Goal: Task Accomplishment & Management: Manage account settings

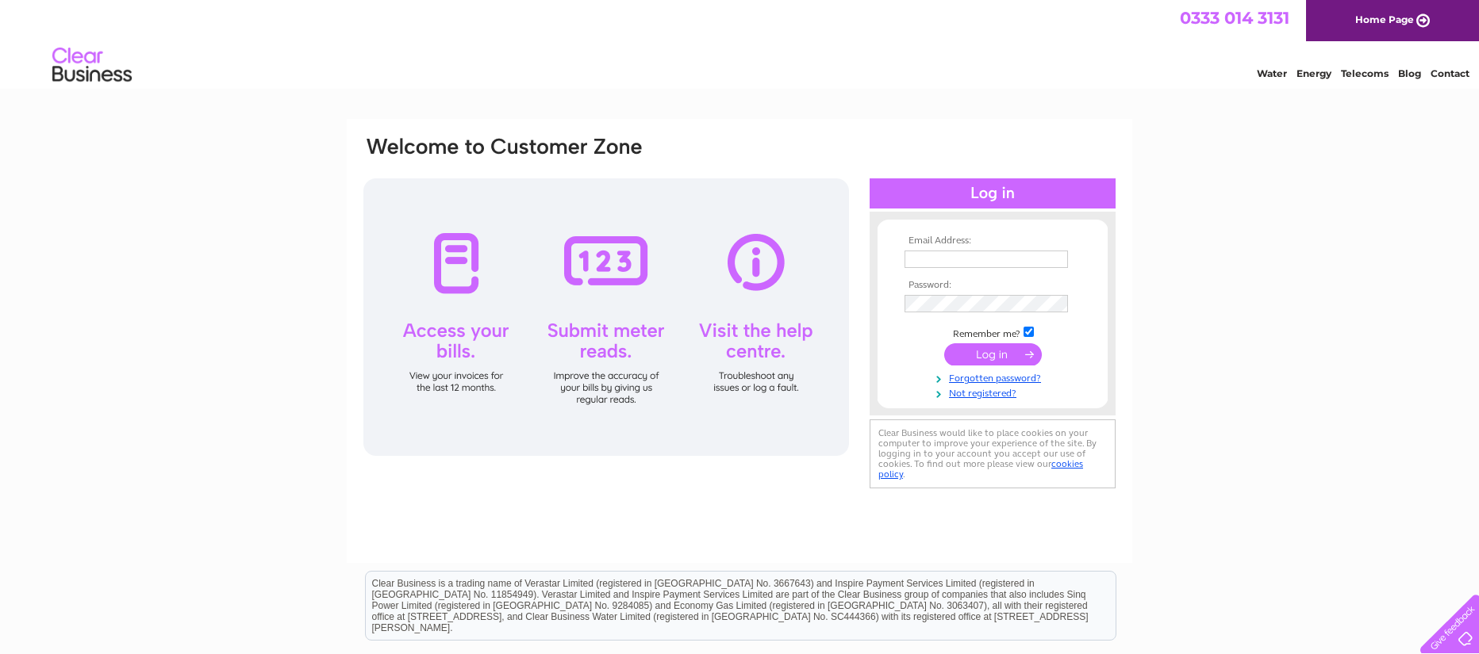
click at [965, 255] on input "text" at bounding box center [985, 259] width 163 height 17
type input "jill_lyle11969@outlook.com"
click at [983, 357] on input "submit" at bounding box center [993, 354] width 98 height 22
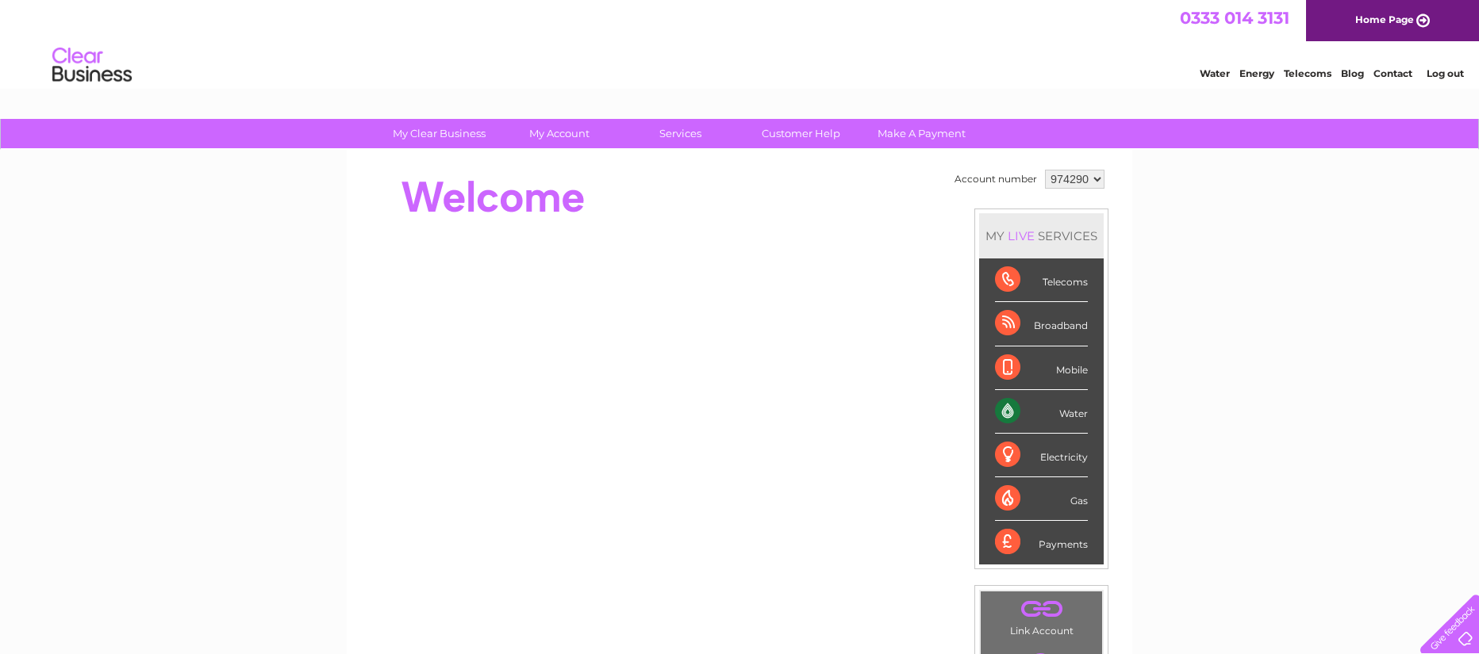
click at [1029, 411] on div "Water" at bounding box center [1041, 412] width 93 height 44
click at [1011, 413] on div "Water" at bounding box center [1041, 412] width 93 height 44
drag, startPoint x: 1011, startPoint y: 413, endPoint x: 1035, endPoint y: 409, distance: 24.3
click at [1035, 409] on div "Water" at bounding box center [1041, 412] width 93 height 44
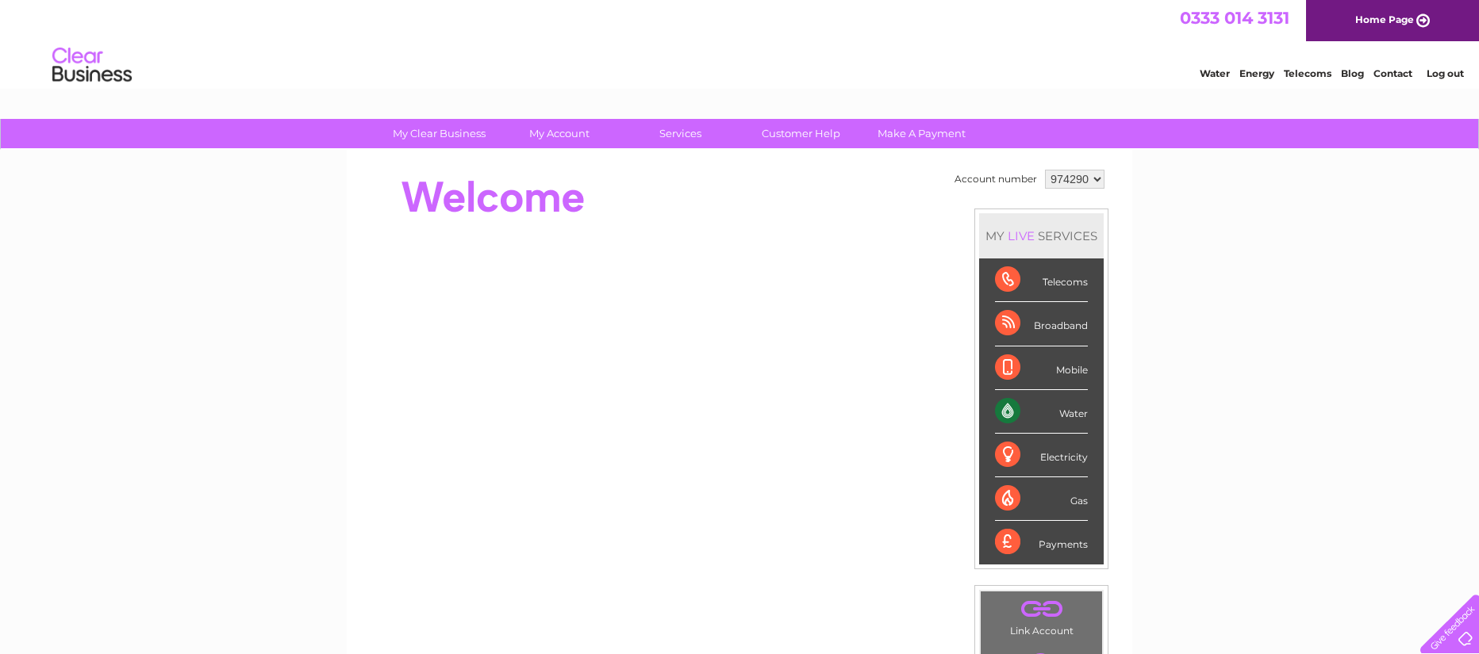
click at [1034, 409] on div "Water" at bounding box center [1041, 412] width 93 height 44
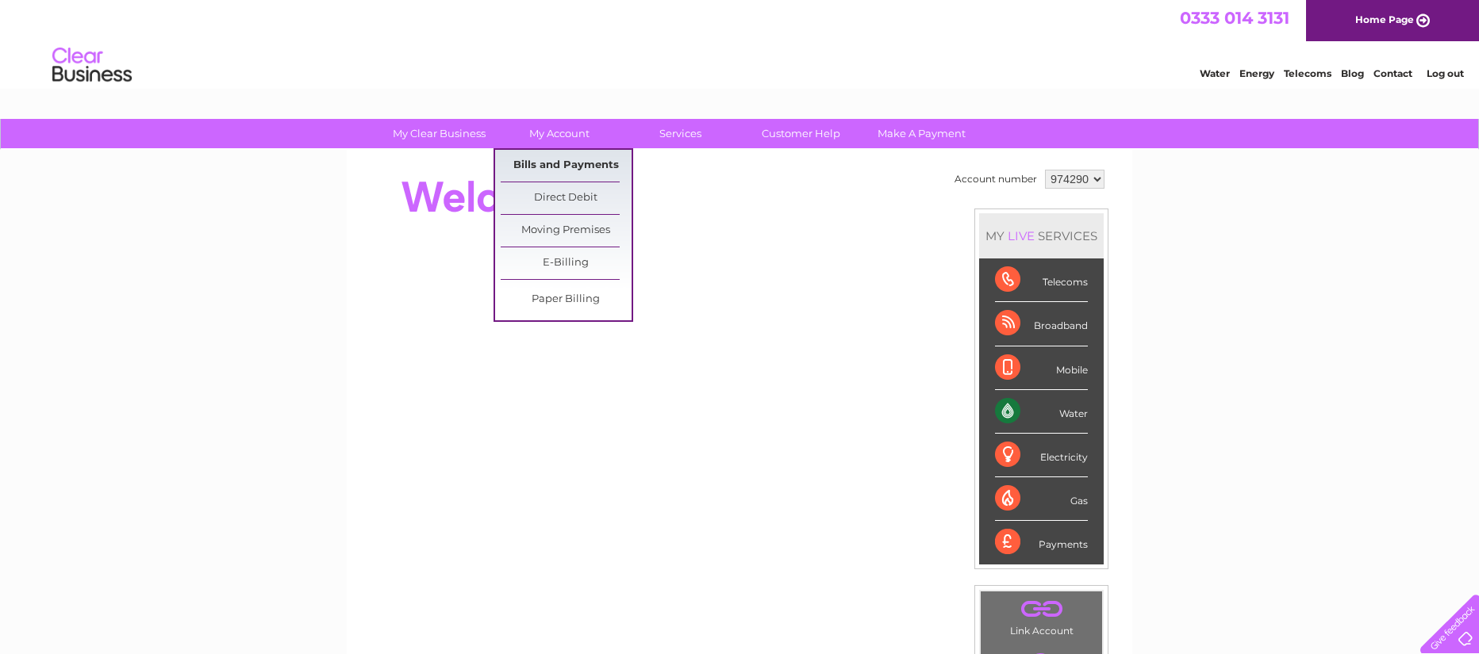
click at [550, 162] on link "Bills and Payments" at bounding box center [566, 166] width 131 height 32
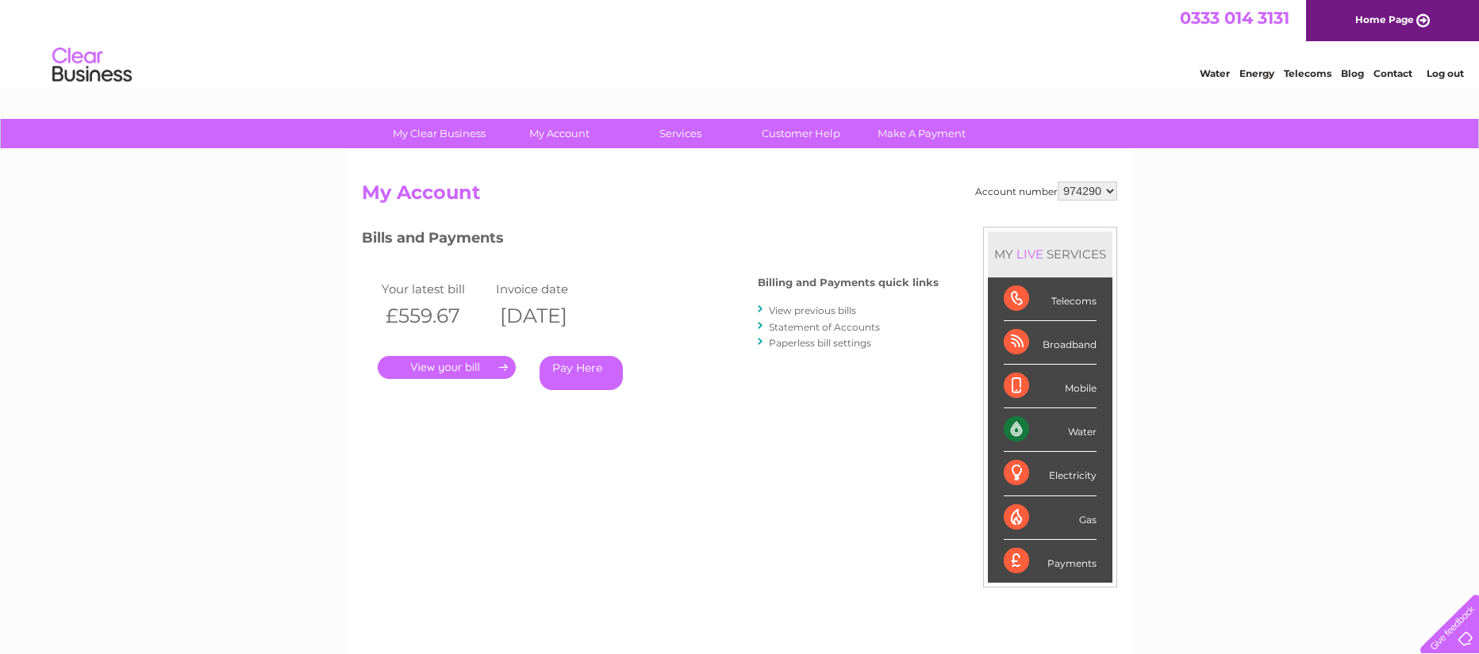
click at [550, 162] on div "Account number 974290 My Account MY LIVE SERVICES Telecoms Broadband Mobile Wat…" at bounding box center [739, 412] width 785 height 525
click at [458, 370] on link "." at bounding box center [447, 367] width 138 height 23
click at [458, 369] on link "." at bounding box center [447, 367] width 138 height 23
click at [458, 368] on link "." at bounding box center [447, 367] width 138 height 23
click at [435, 363] on link "." at bounding box center [447, 367] width 138 height 23
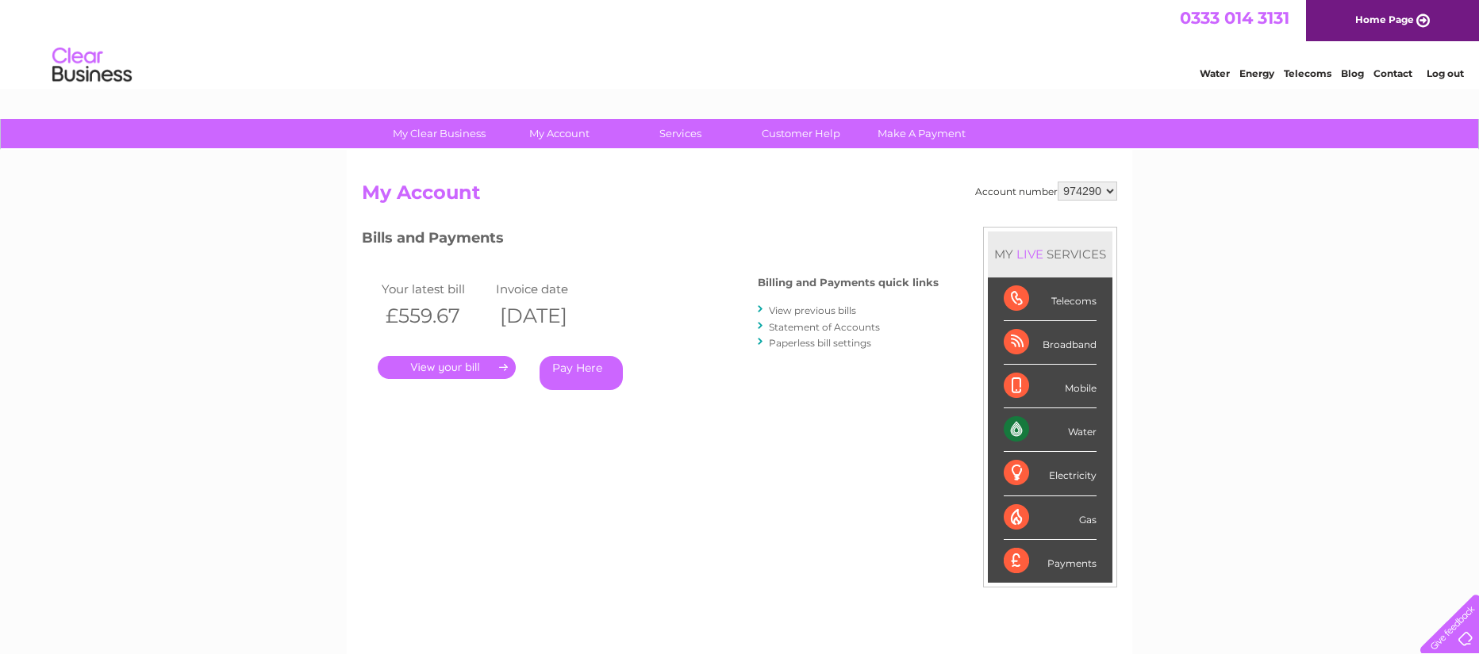
click at [501, 368] on link "." at bounding box center [447, 367] width 138 height 23
